Goal: Browse casually: Explore the website without a specific task or goal

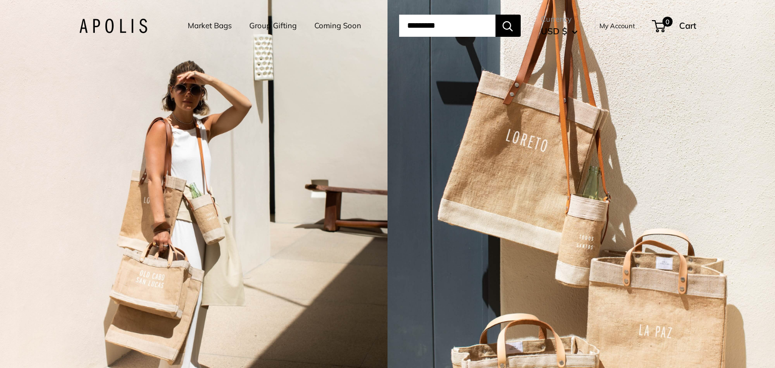
click at [657, 146] on div "2 / 7" at bounding box center [580, 184] width 387 height 368
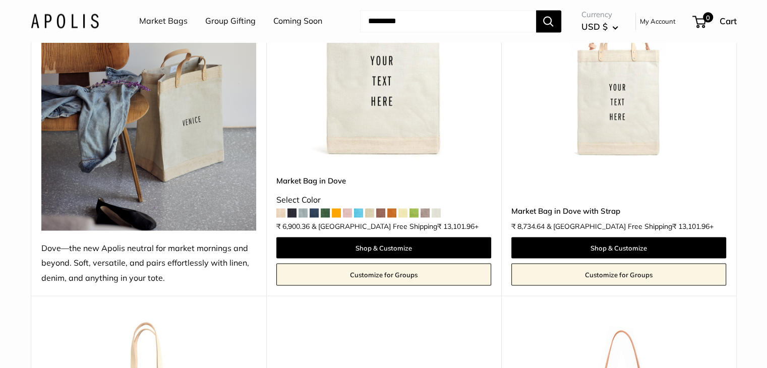
drag, startPoint x: 30, startPoint y: 5069, endPoint x: 35, endPoint y: 5070, distance: 5.3
